Goal: Book appointment/travel/reservation

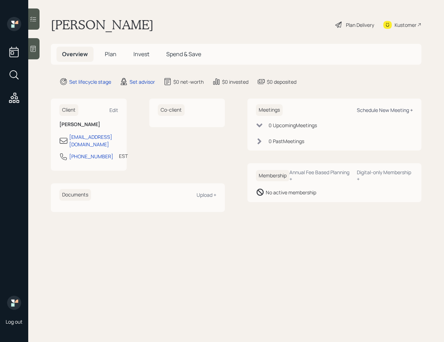
click at [376, 111] on div "Schedule New Meeting +" at bounding box center [385, 110] width 56 height 7
select select "round-[PERSON_NAME]"
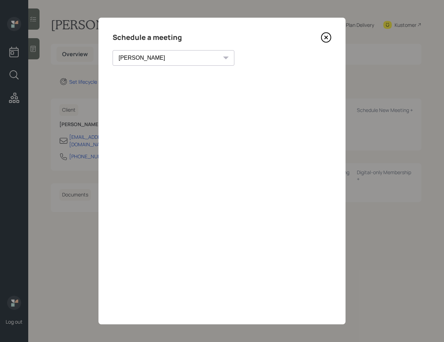
click at [326, 38] on icon at bounding box center [326, 37] width 11 height 11
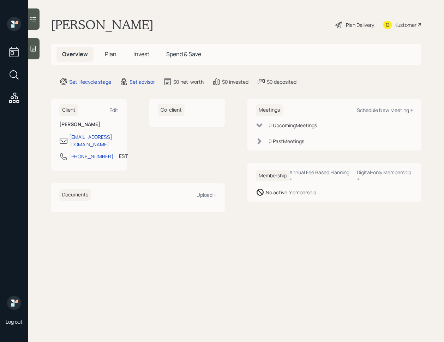
click at [398, 24] on div "Kustomer" at bounding box center [405, 24] width 22 height 7
click at [34, 53] on div at bounding box center [33, 48] width 11 height 21
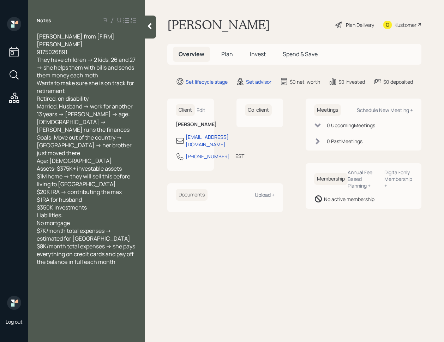
click at [154, 32] on div at bounding box center [150, 27] width 11 height 23
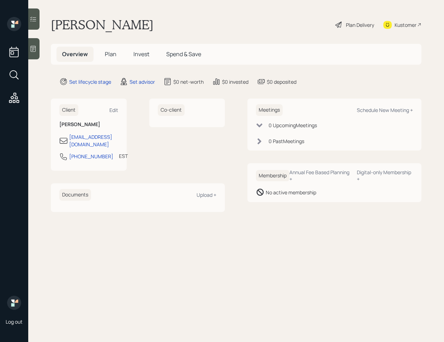
click at [35, 49] on icon at bounding box center [33, 48] width 7 height 7
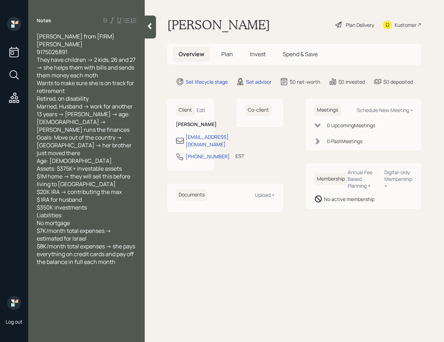
click at [153, 22] on div at bounding box center [150, 27] width 11 height 23
